Goal: Task Accomplishment & Management: Use online tool/utility

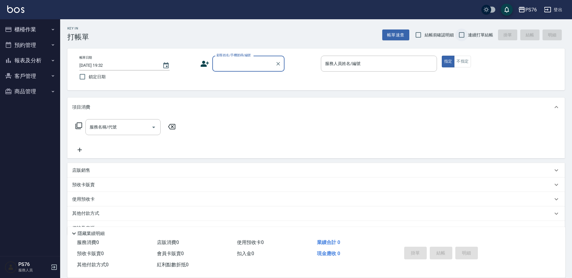
click at [457, 34] on input "連續打單結帳" at bounding box center [461, 35] width 13 height 13
checkbox input "true"
click at [245, 65] on input "顧客姓名/手機號碼/編號" at bounding box center [244, 63] width 58 height 11
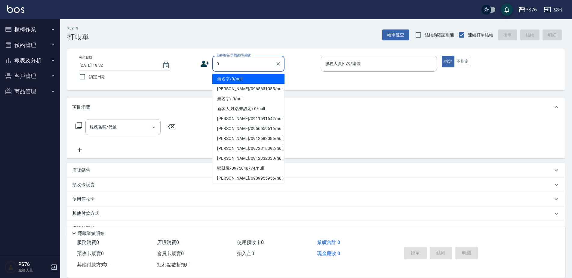
type input "無名字/0/null"
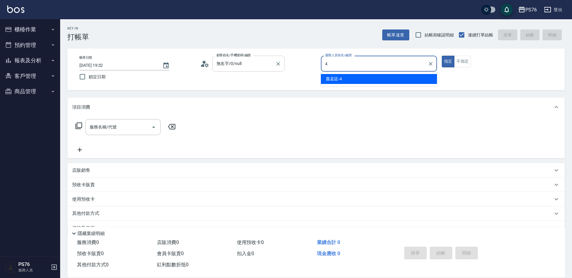
type input "蕭孟廷-4"
type button "true"
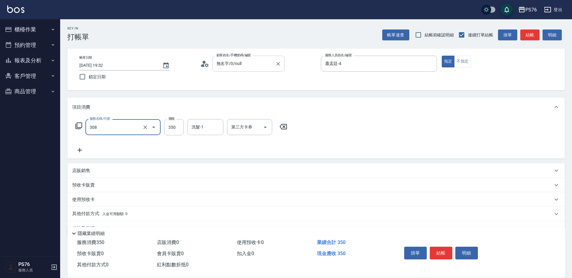
type input "洗+剪(308)"
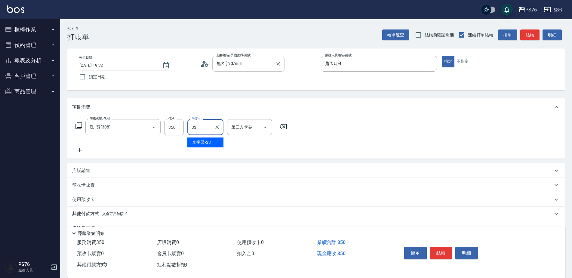
type input "[PERSON_NAME]33"
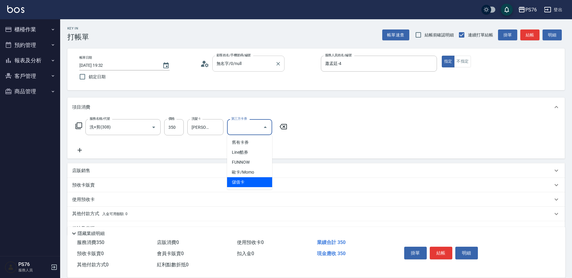
type input "儲值卡"
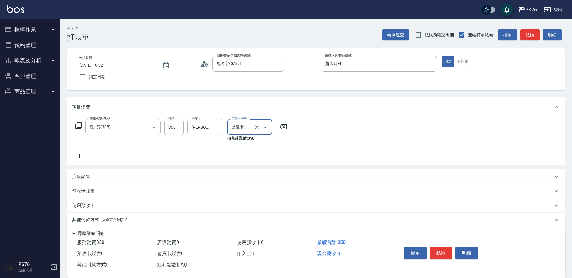
click at [155, 175] on div "店販銷售" at bounding box center [312, 177] width 481 height 6
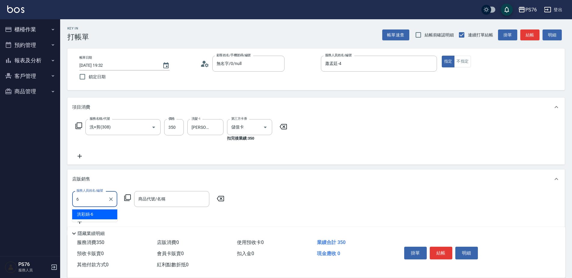
type input "洪彩娟-6"
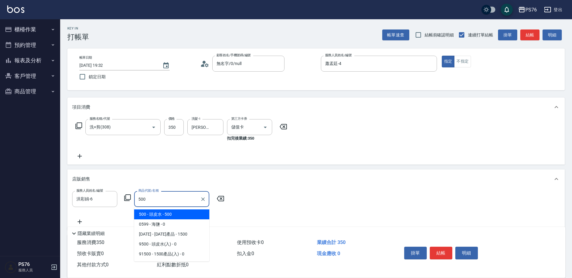
type input "頭皮水"
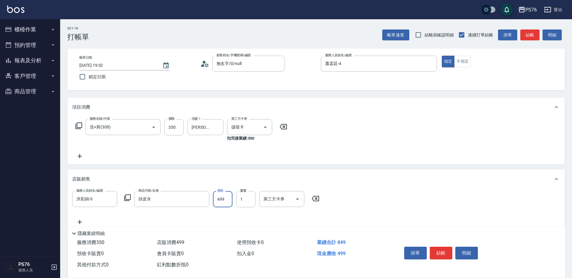
type input "499"
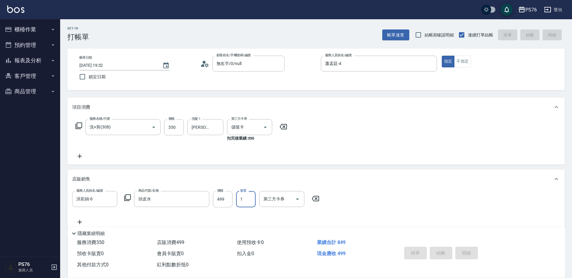
type input "[DATE] 19:34"
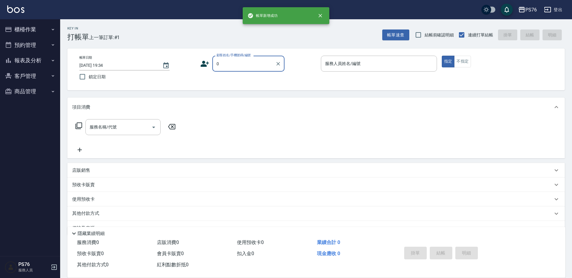
type input "無名字/0/null"
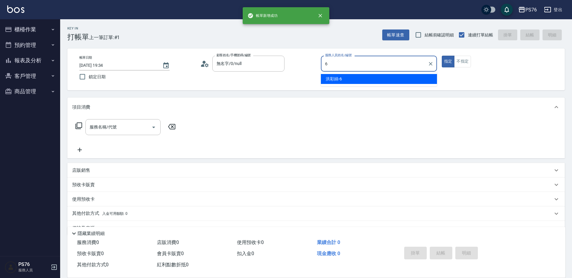
type input "洪彩娟-6"
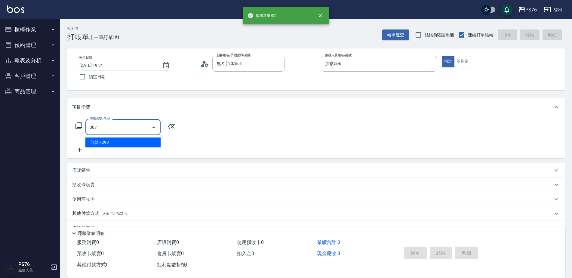
type input "剪髮(307)"
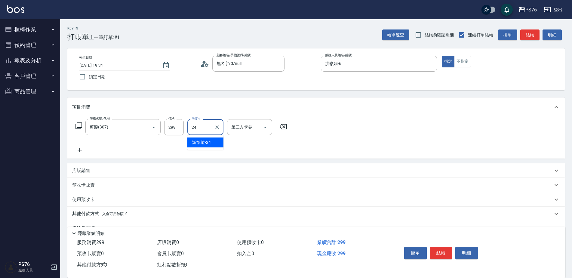
type input "游怡瑄-24"
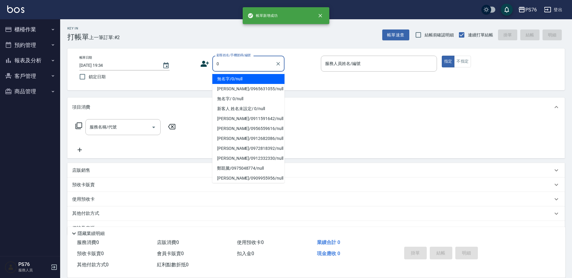
type input "無名字/0/null"
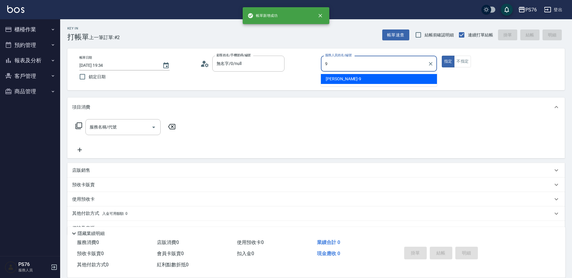
type input "[PERSON_NAME]-9"
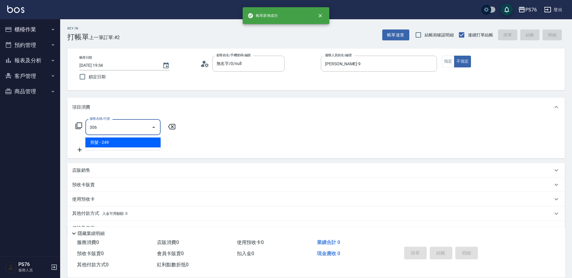
type input "剪髮(306)"
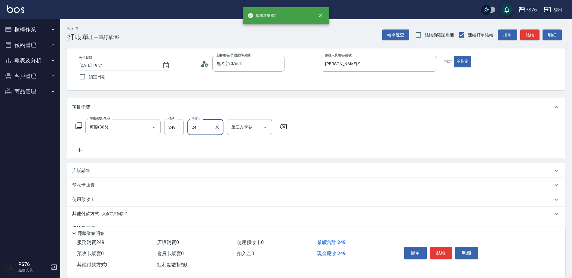
type input "游怡瑄-24"
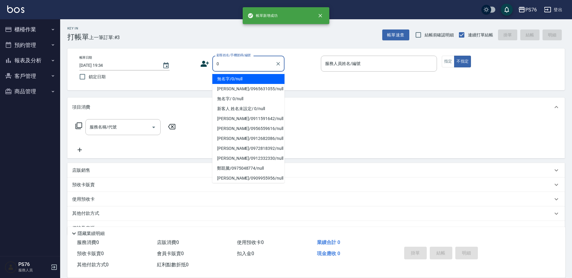
type input "無名字/0/null"
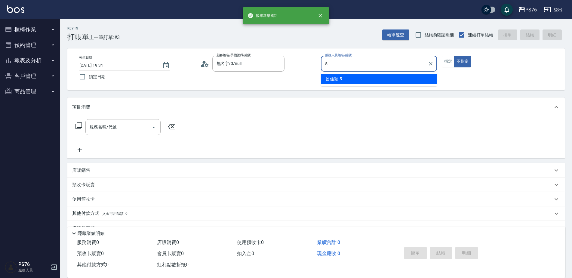
type input "呂佳穎-5"
type button "false"
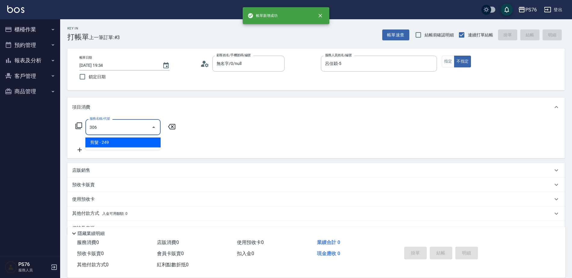
type input "剪髮(306)"
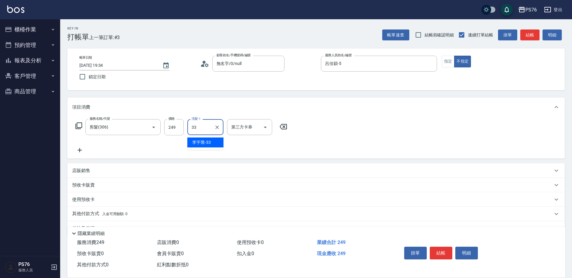
type input "[PERSON_NAME]33"
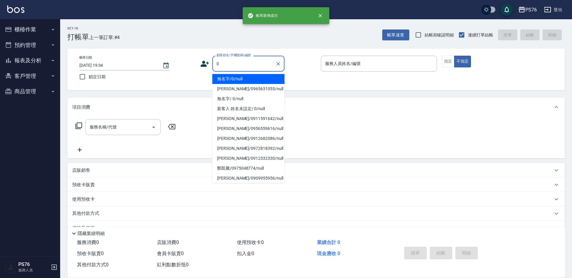
type input "無名字/0/null"
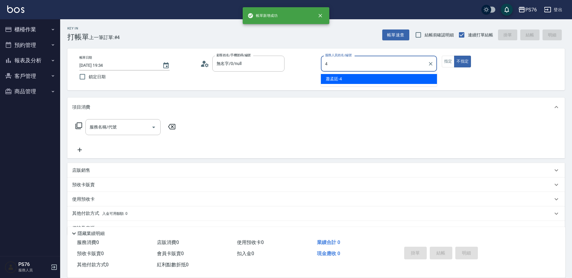
type input "蕭孟廷-4"
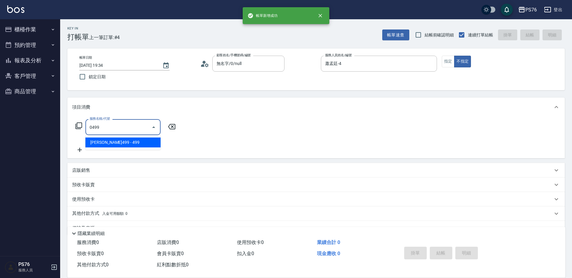
type input "[PERSON_NAME]499(0499)"
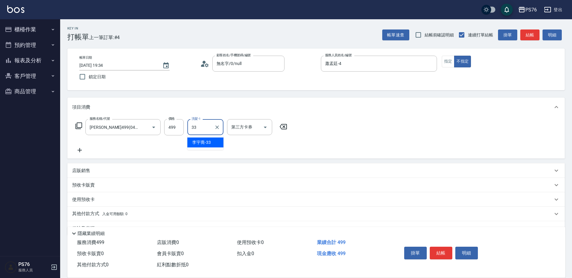
type input "[PERSON_NAME]33"
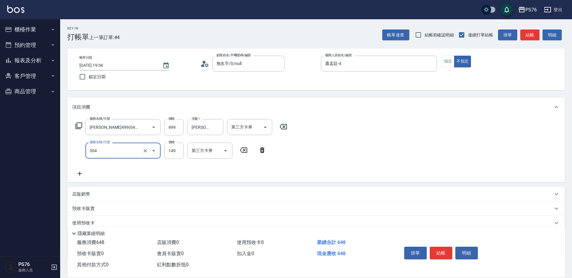
type input "剪髮(304)"
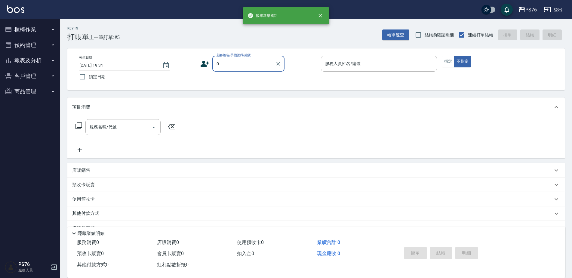
type input "無名字/0/null"
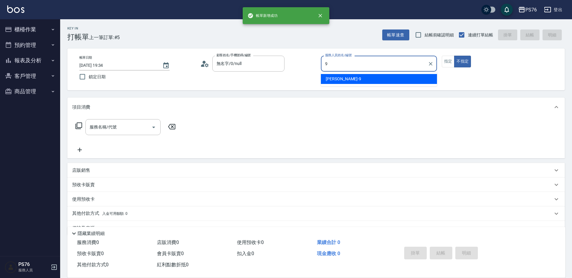
type input "[PERSON_NAME]-9"
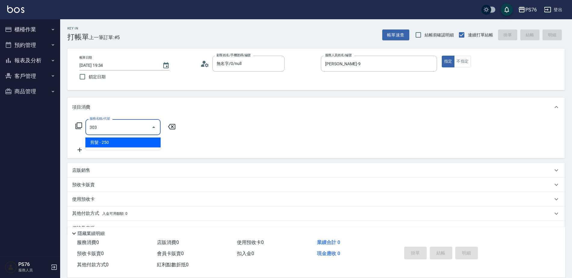
type input "剪髮(303)"
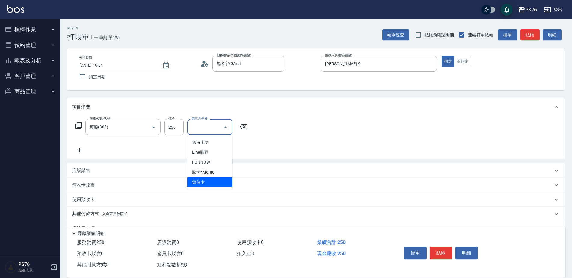
type input "儲值卡"
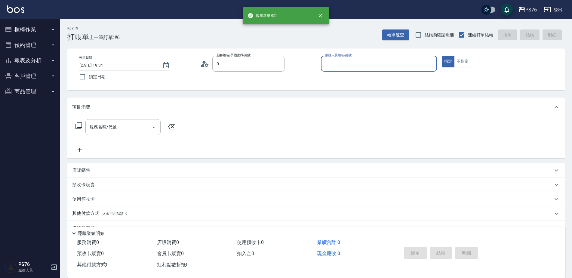
type input "無名字/0/null"
type input "呂佳穎-5"
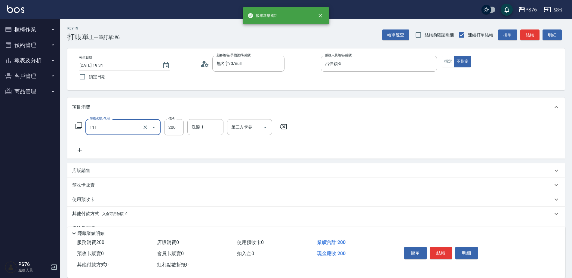
type input "200(111)"
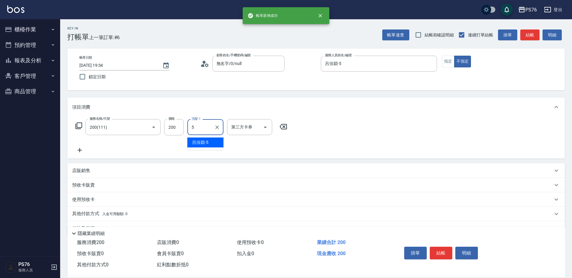
type input "呂佳穎-5"
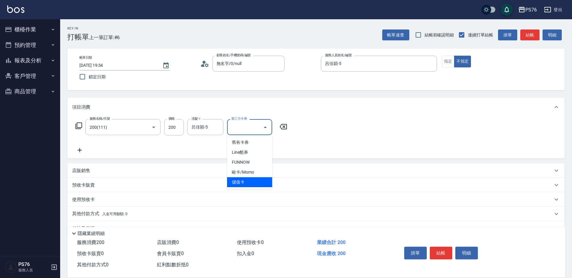
type input "儲值卡"
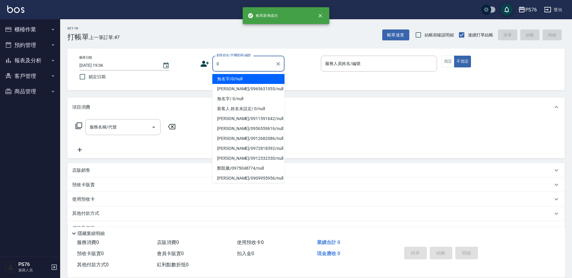
type input "無名字/0/null"
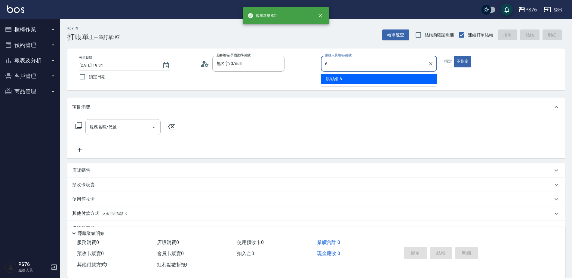
type input "洪彩娟-6"
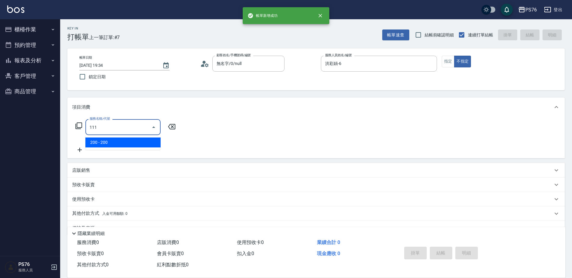
type input "200(111)"
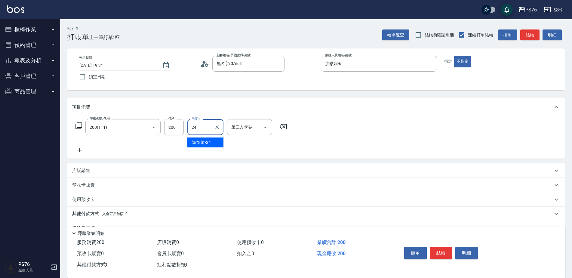
type input "游怡瑄-24"
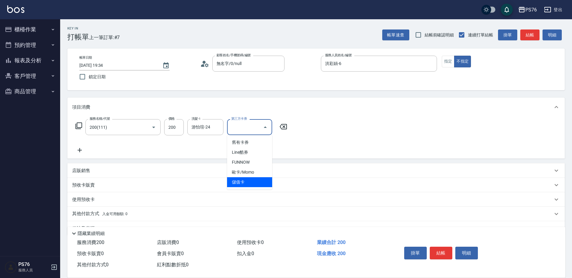
type input "儲值卡"
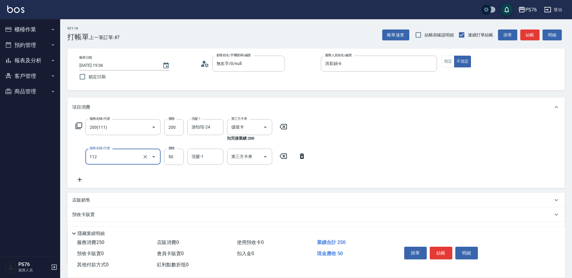
type input "精油50(112)"
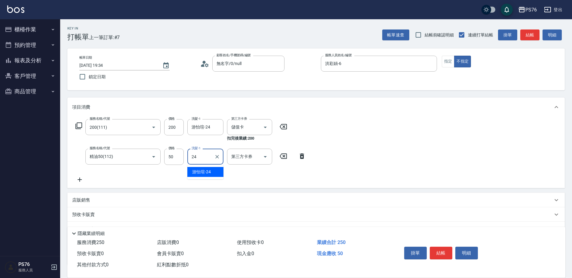
type input "游怡瑄-24"
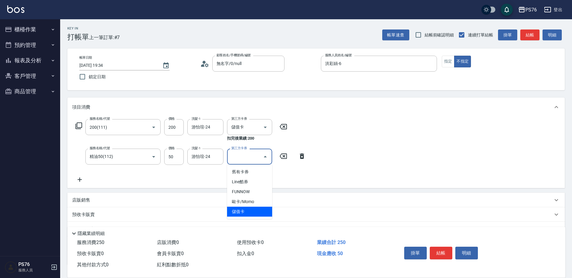
type input "儲值卡"
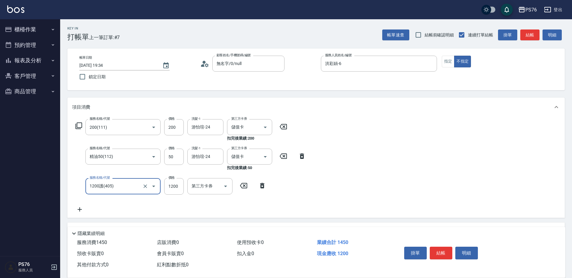
type input "1200護(405)"
type input "游怡瑄-24"
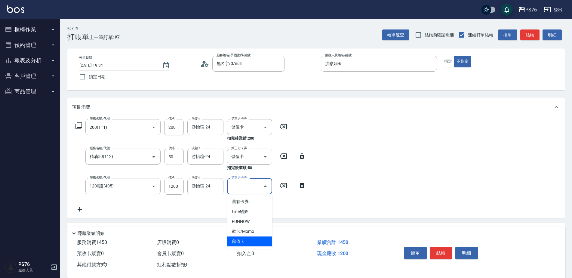
type input "儲值卡"
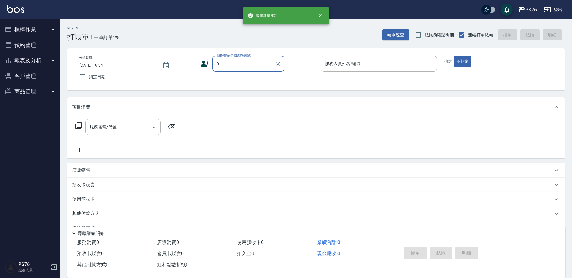
type input "無名字/0/null"
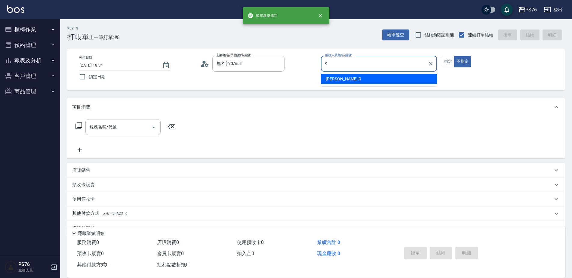
type input "[PERSON_NAME]-9"
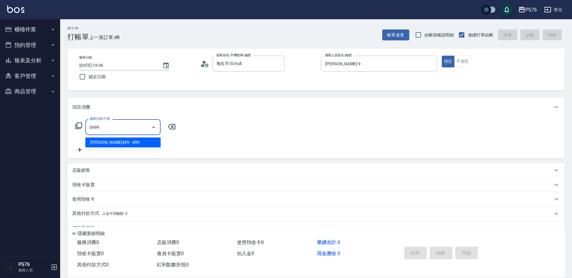
type input "[PERSON_NAME]499(0499)"
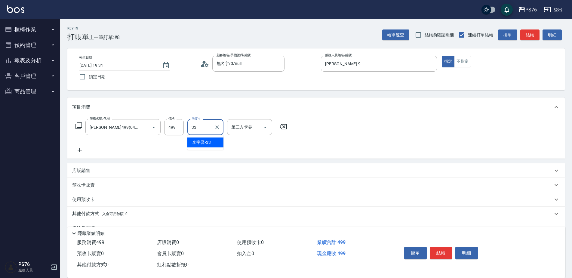
type input "[PERSON_NAME]33"
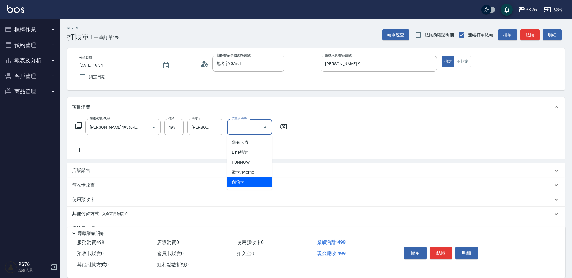
type input "儲值卡"
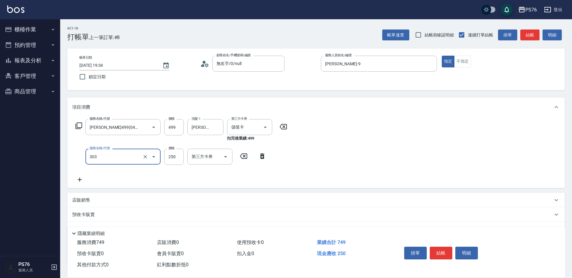
type input "剪髮(303)"
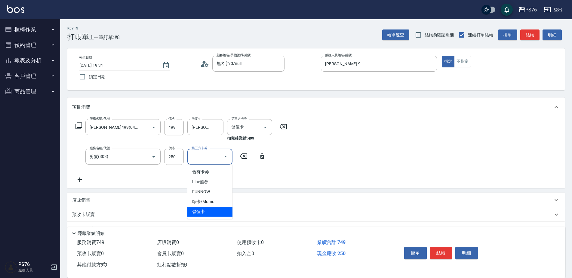
type input "儲值卡"
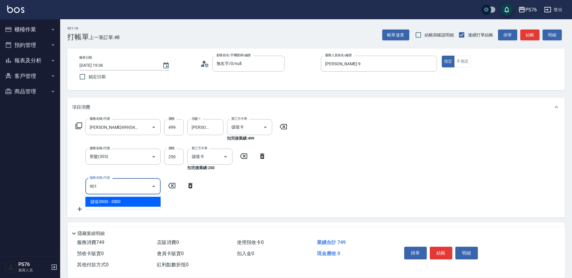
type input "儲值3000(901)"
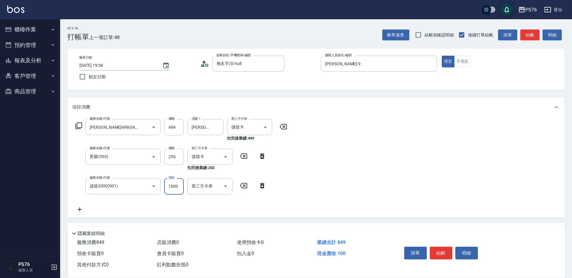
type input "1000"
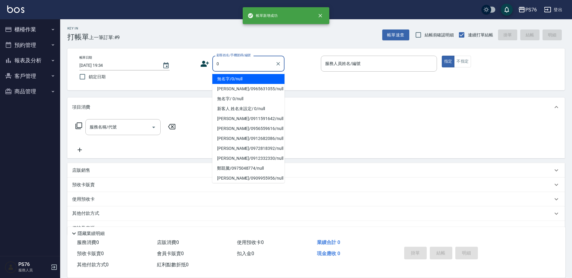
type input "無名字/0/null"
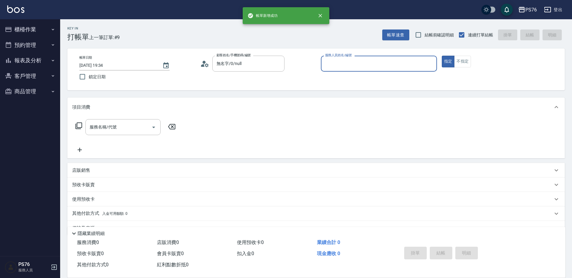
type input "4"
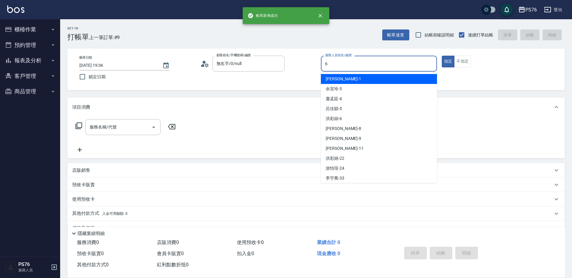
type input "洪彩娟-6"
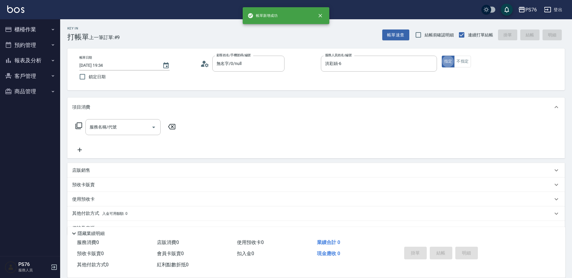
scroll to position [12, 0]
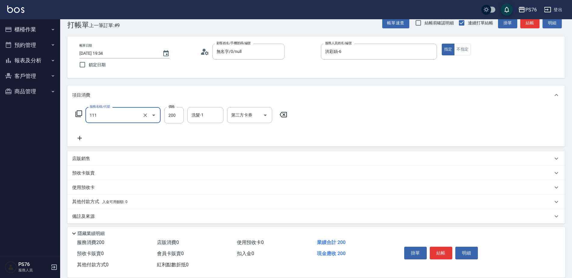
type input "200(111)"
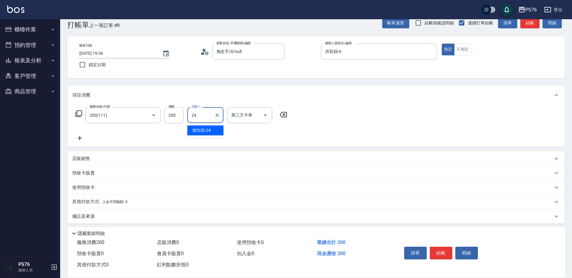
type input "游怡瑄-24"
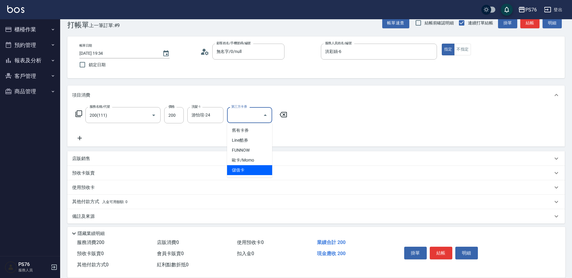
type input "儲值卡"
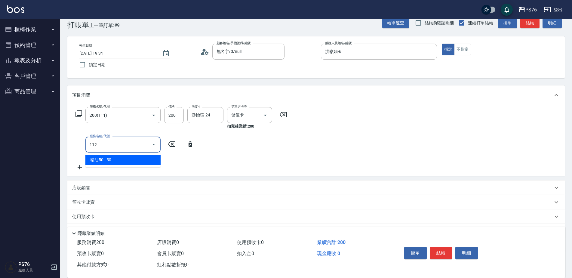
type input "精油50(112)"
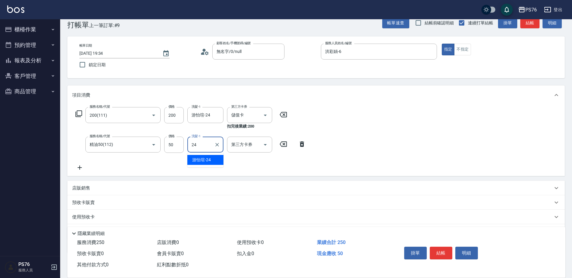
type input "游怡瑄-24"
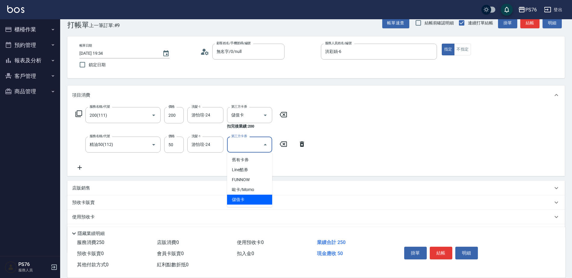
type input "儲值卡"
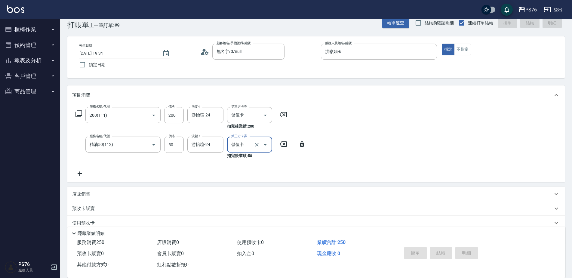
type input "[DATE] 19:35"
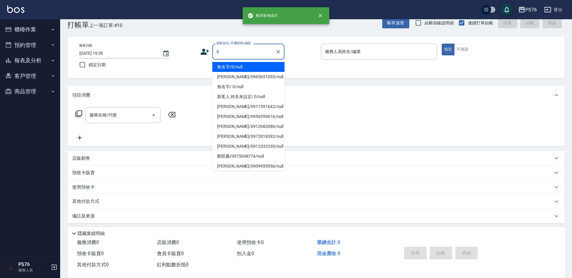
type input "無名字/0/null"
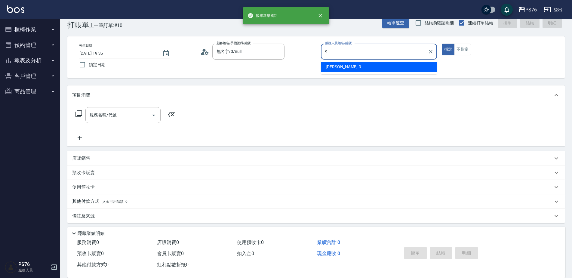
type input "[PERSON_NAME]-9"
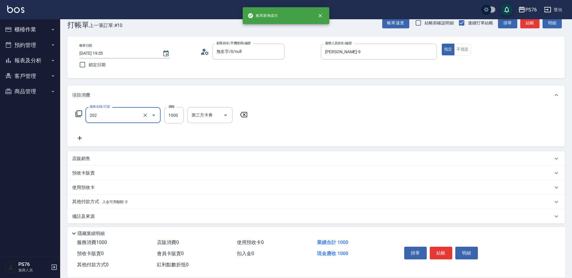
type input "燙髮(202)"
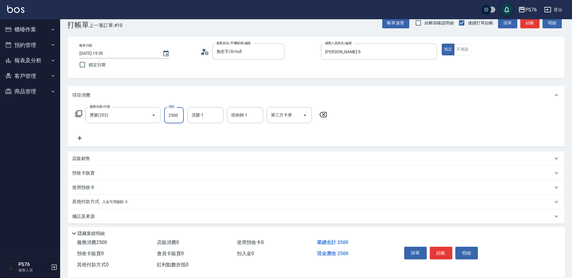
type input "2500"
type input "[PERSON_NAME]33"
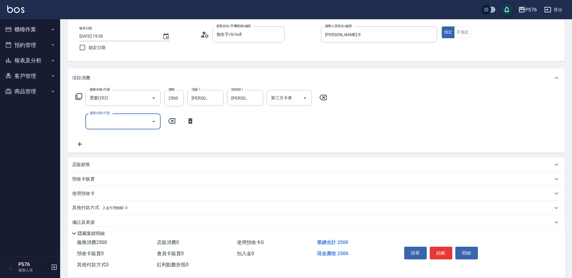
scroll to position [39, 0]
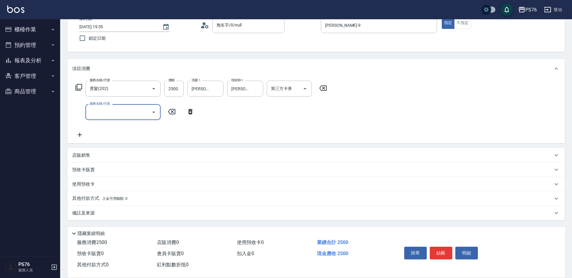
click at [190, 116] on div "服務名稱/代號 服務名稱/代號" at bounding box center [135, 112] width 126 height 16
click at [191, 112] on icon at bounding box center [190, 111] width 15 height 7
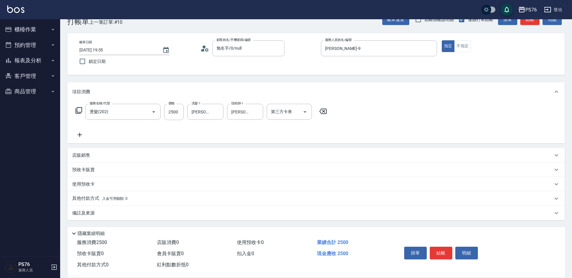
click at [138, 154] on div "店販銷售" at bounding box center [312, 155] width 481 height 6
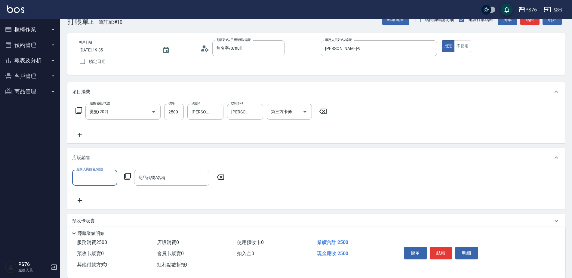
scroll to position [0, 0]
type input "[PERSON_NAME]-9"
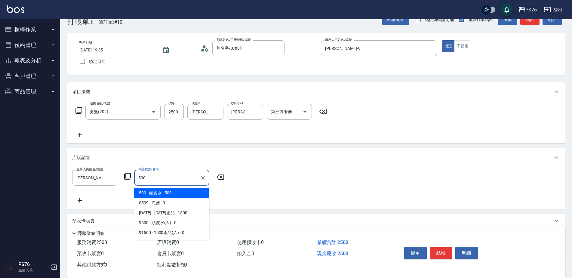
type input "頭皮水"
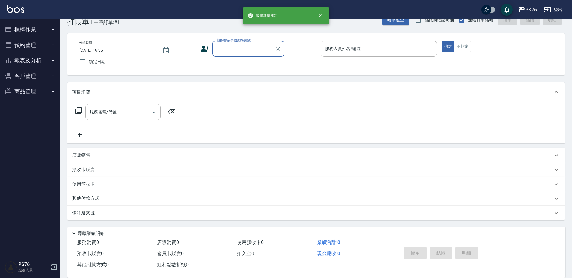
scroll to position [15, 0]
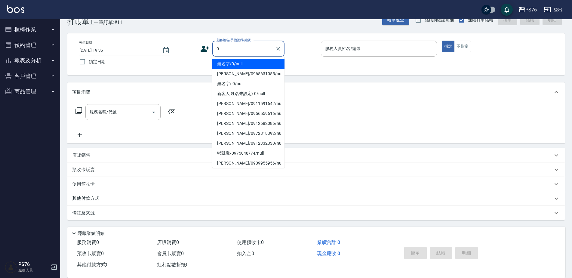
type input "無名字/0/null"
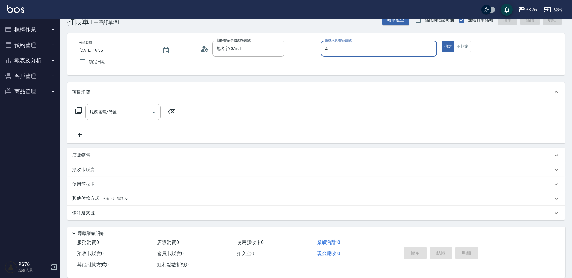
type input "蕭孟廷-4"
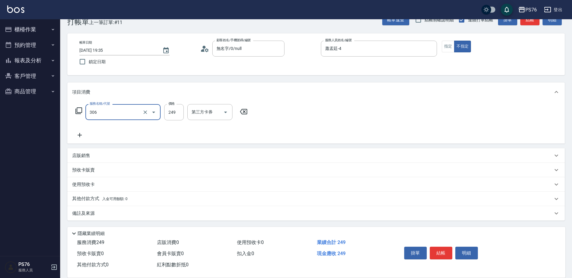
type input "剪髮(306)"
type input "4"
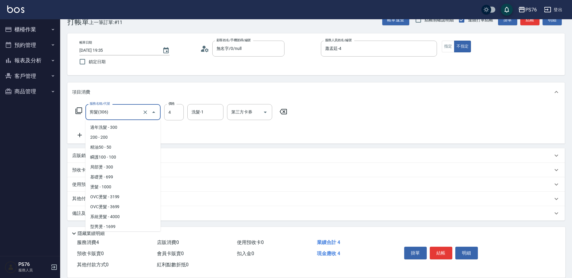
click at [98, 107] on input "剪髮(306)" at bounding box center [114, 112] width 53 height 11
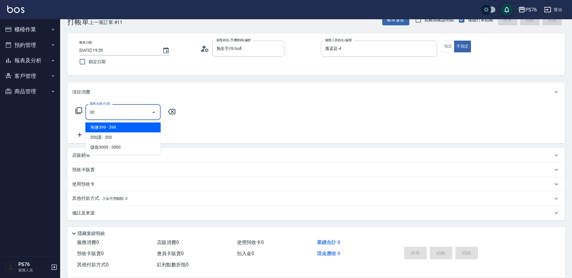
scroll to position [0, 0]
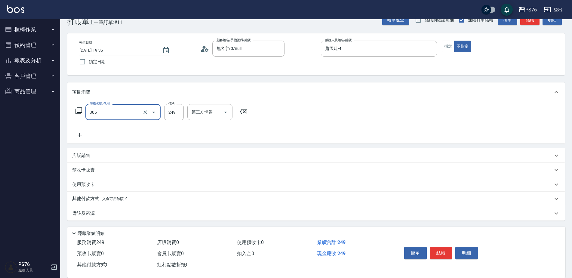
type input "剪髮(306)"
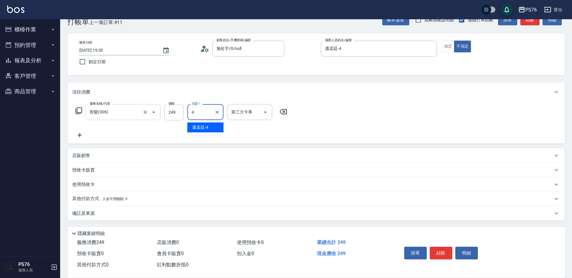
type input "蕭孟廷-4"
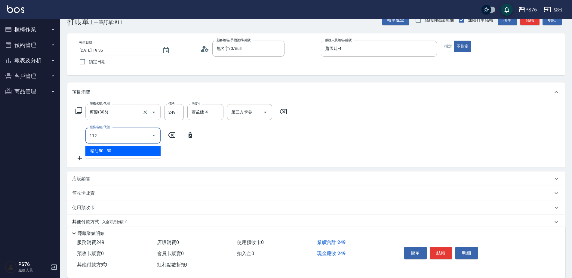
type input "精油50(112)"
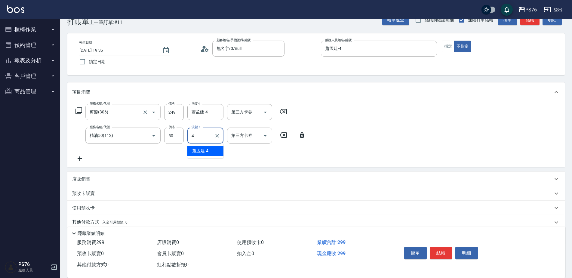
type input "蕭孟廷-4"
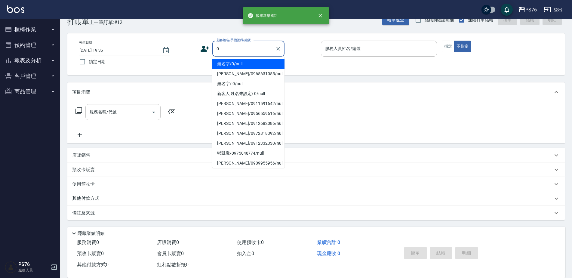
type input "無名字/0/null"
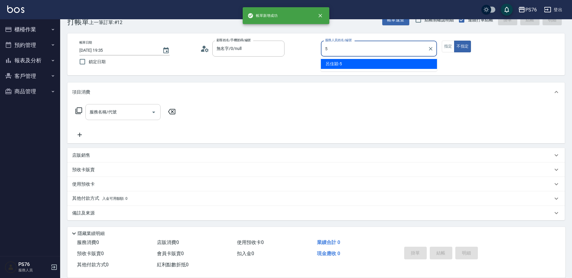
type input "呂佳穎-5"
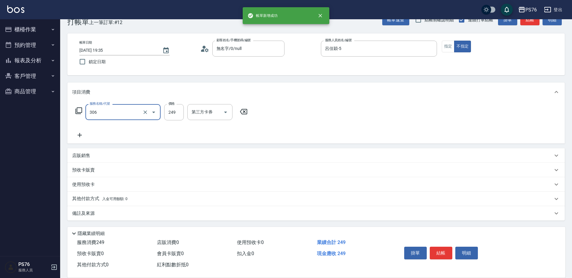
type input "剪髮(306)"
type input "呂佳穎-5"
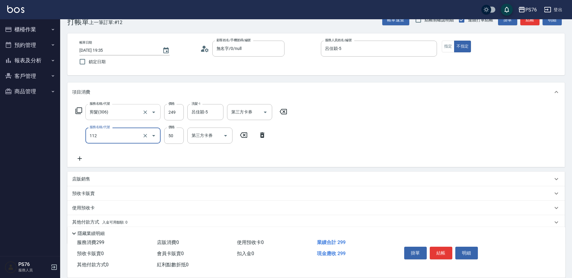
type input "精油50(112)"
type input "呂佳穎-5"
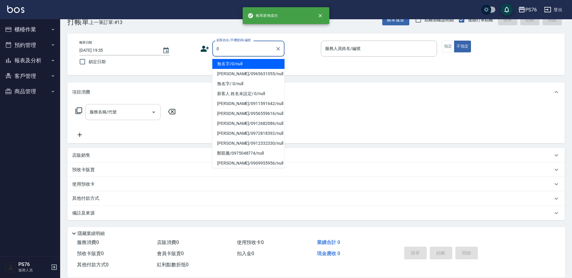
type input "無名字/0/null"
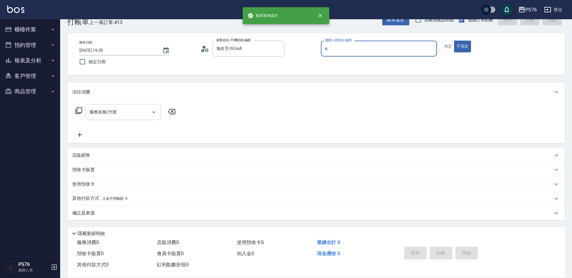
type input "洪彩娟-6"
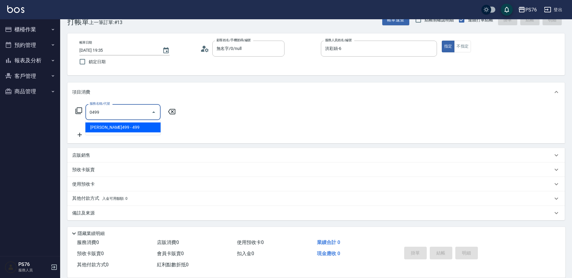
type input "[PERSON_NAME]499(0499)"
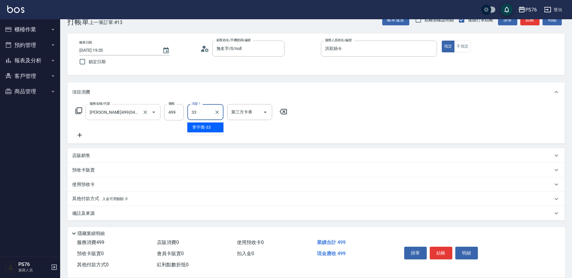
type input "[PERSON_NAME]33"
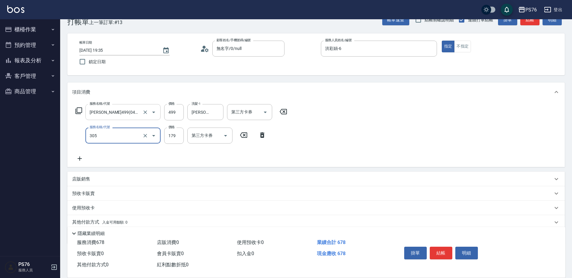
type input "剪髮(305)"
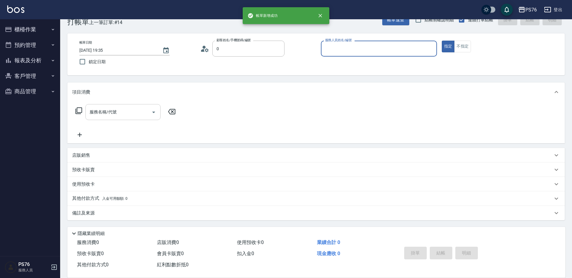
type input "無名字/0/null"
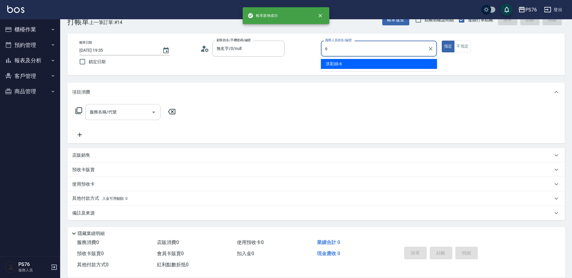
type input "洪彩娟-6"
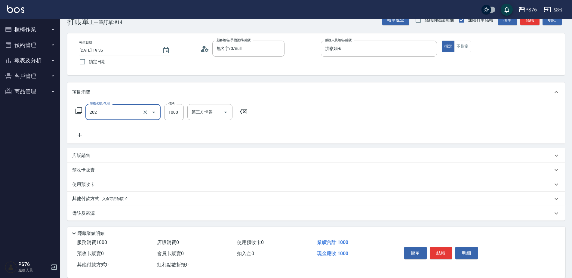
type input "燙髮(202)"
type input "1199"
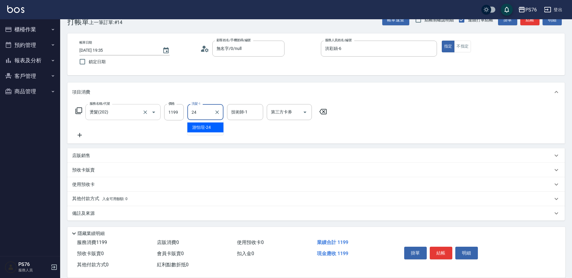
type input "游怡瑄-24"
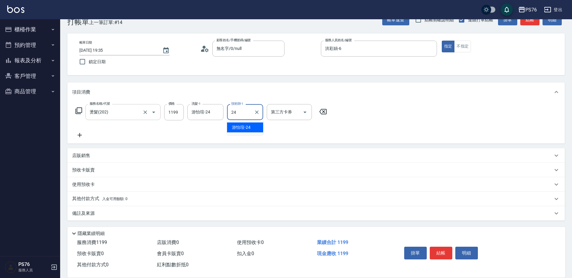
type input "游怡瑄-24"
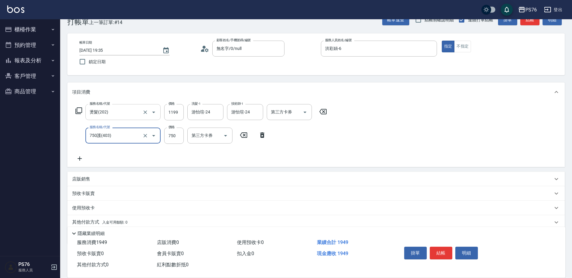
type input "750護(403)"
type input "游怡瑄-24"
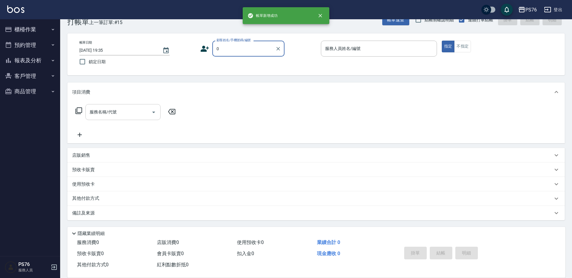
type input "無名字/0/null"
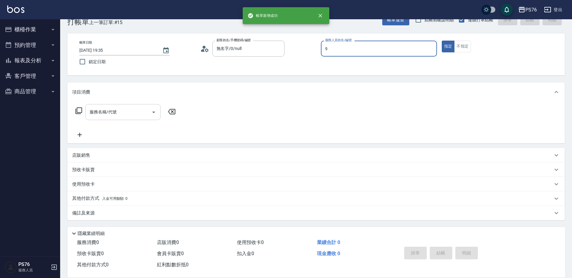
type input "[PERSON_NAME]-9"
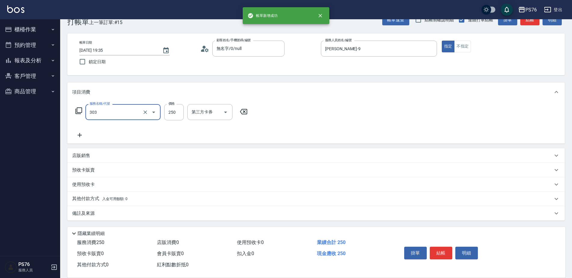
type input "剪髮(303)"
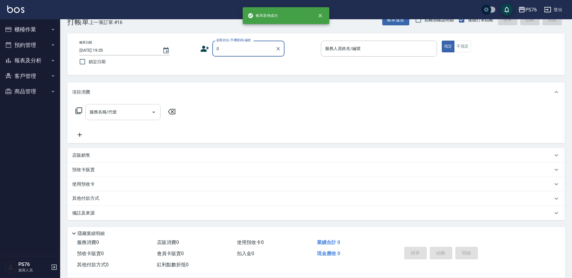
type input "無名字/0/null"
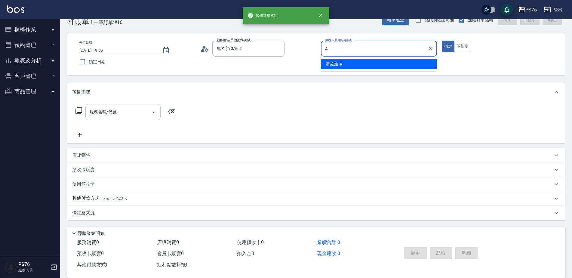
type input "蕭孟廷-4"
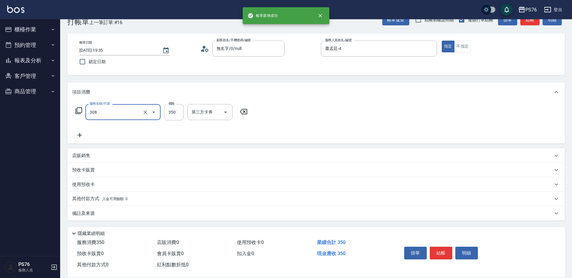
type input "洗+剪(308)"
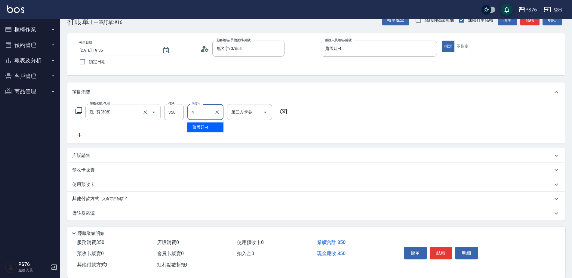
type input "蕭孟廷-4"
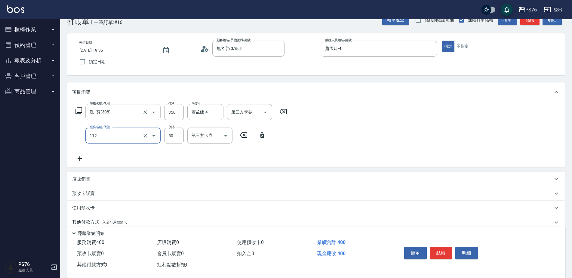
type input "精油50(112)"
type input "蕭孟廷-4"
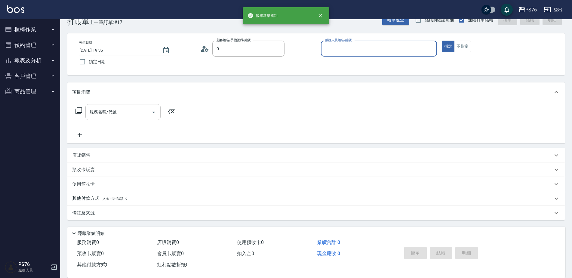
type input "無名字/0/null"
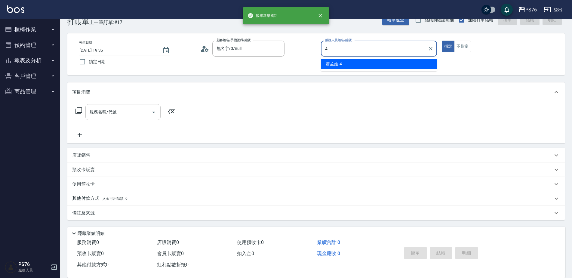
type input "蕭孟廷-4"
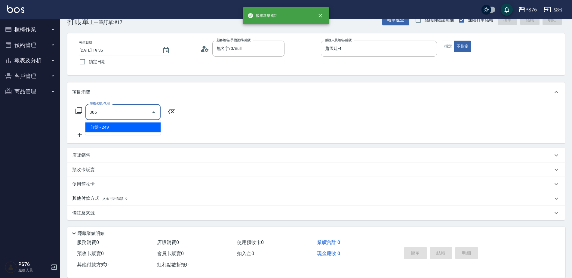
type input "剪髮(306)"
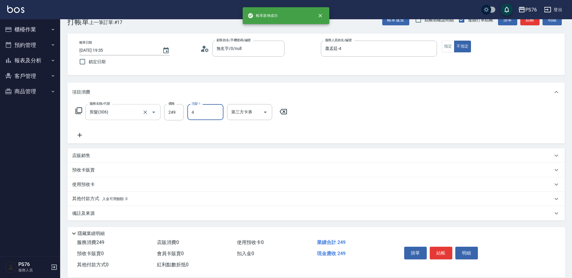
type input "蕭孟廷-4"
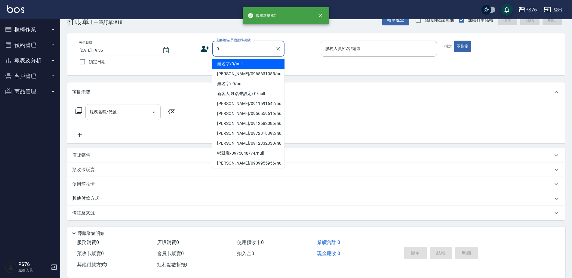
type input "無名字/0/null"
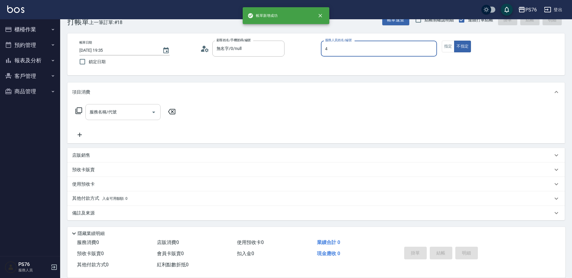
type input "蕭孟廷-4"
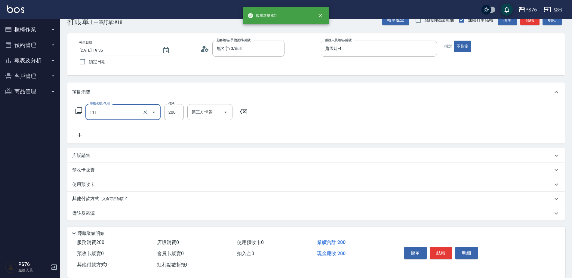
type input "200(111)"
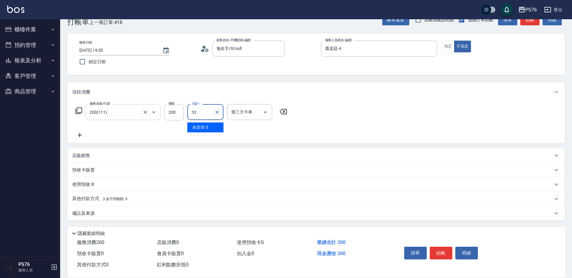
type input "[PERSON_NAME]33"
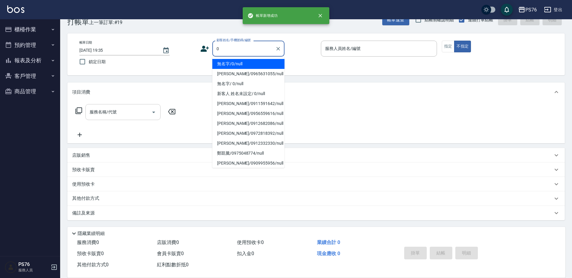
type input "無名字/0/null"
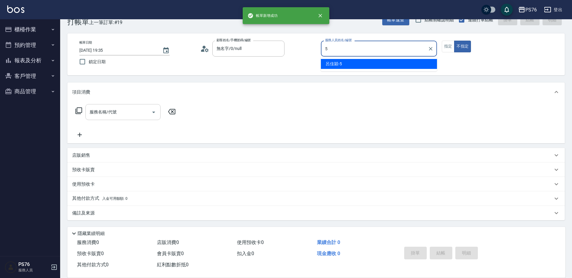
type input "呂佳穎-5"
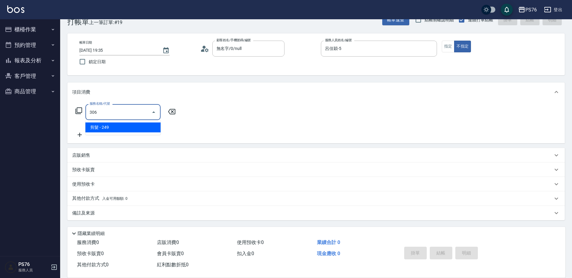
type input "剪髮(306)"
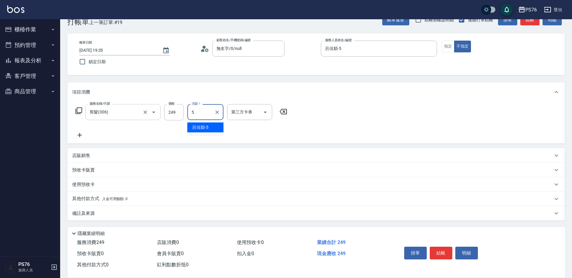
type input "呂佳穎-5"
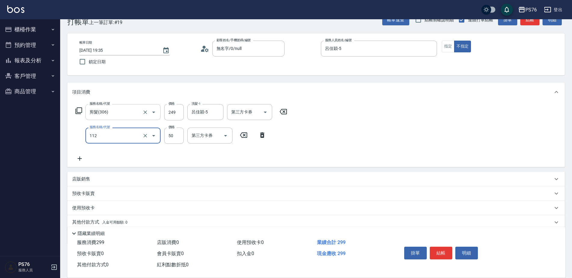
type input "精油50(112)"
type input "呂佳穎-5"
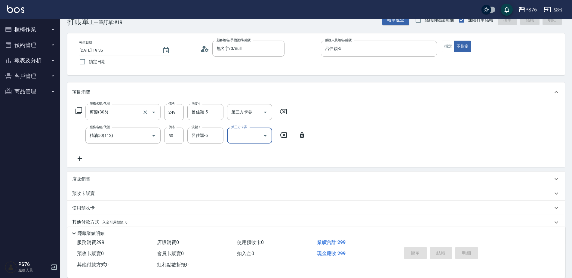
type input "[DATE] 19:36"
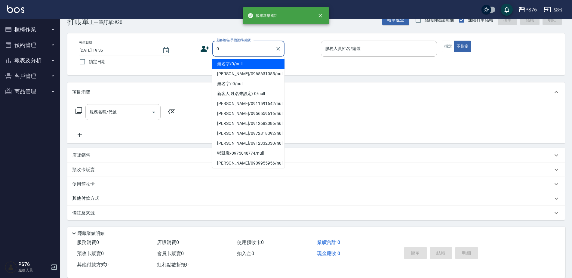
type input "無名字/0/null"
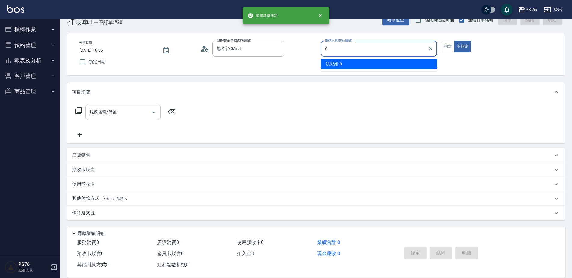
type input "洪彩娟-6"
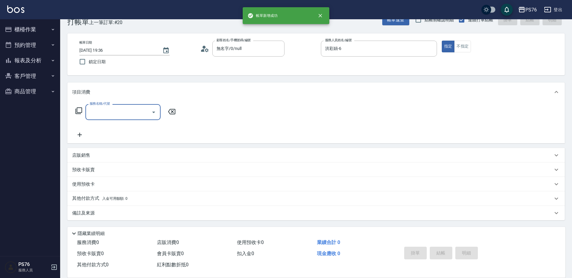
type input "3"
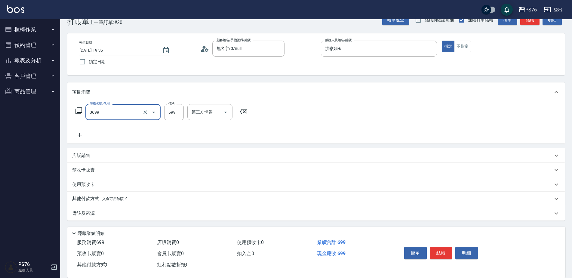
type input "精油SPA(0699)"
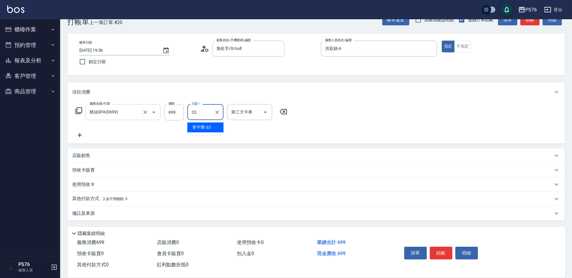
type input "[PERSON_NAME]33"
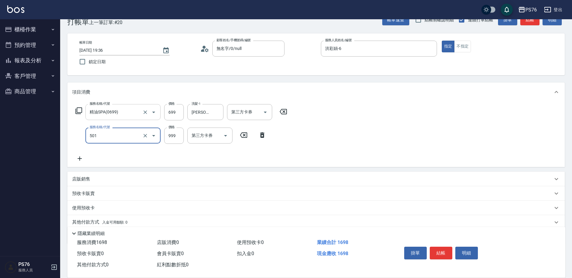
type input "染髮(501)"
type input "1400"
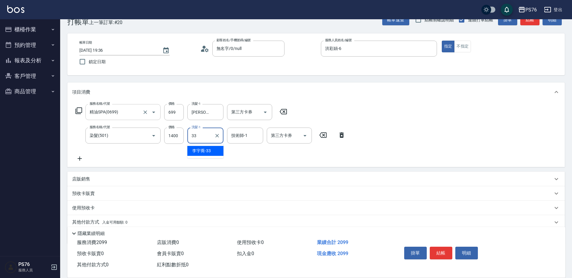
type input "[PERSON_NAME]33"
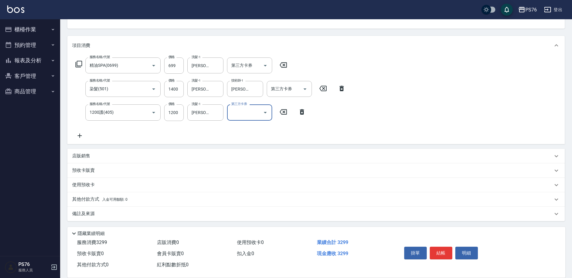
scroll to position [63, 0]
click at [110, 151] on div "店販銷售" at bounding box center [316, 155] width 498 height 14
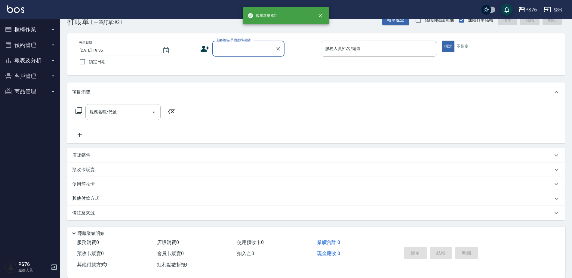
scroll to position [15, 0]
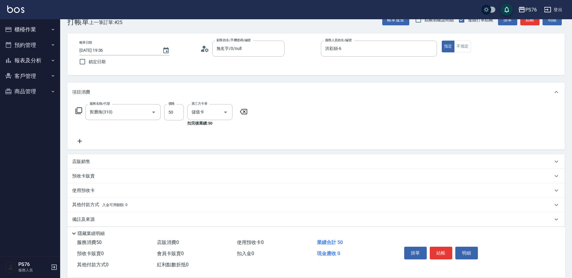
click at [100, 160] on div "店販銷售" at bounding box center [312, 162] width 481 height 6
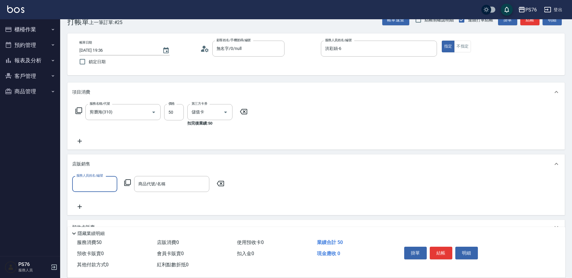
scroll to position [0, 0]
